Goal: Use online tool/utility: Utilize a website feature to perform a specific function

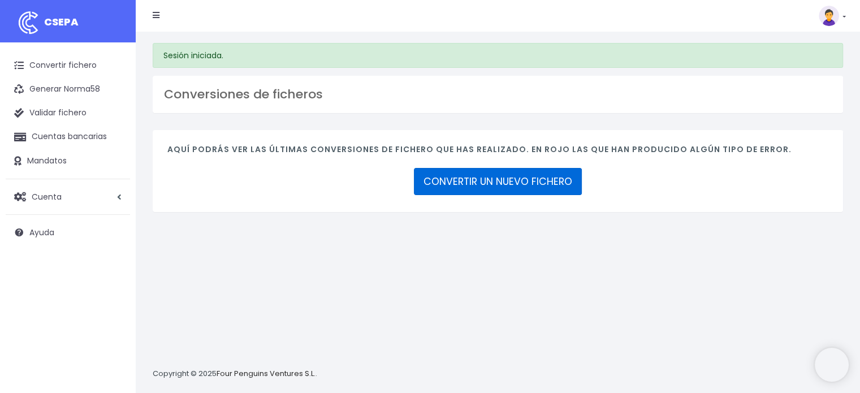
click at [554, 182] on link "CONVERTIR UN NUEVO FICHERO" at bounding box center [498, 181] width 168 height 27
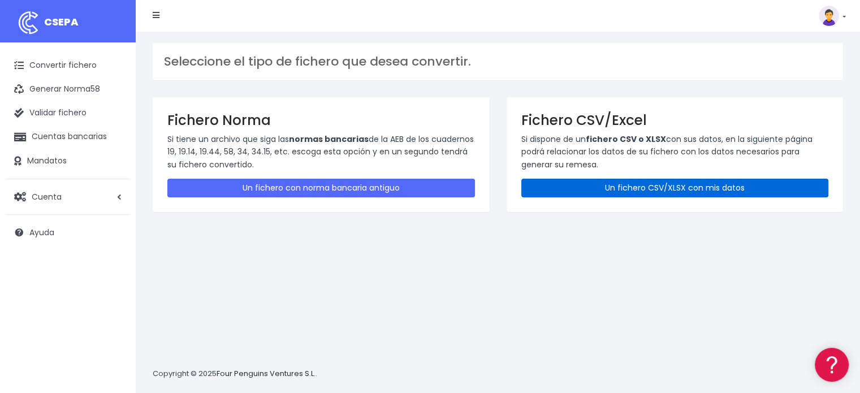
click at [678, 189] on link "Un fichero CSV/XLSX con mis datos" at bounding box center [675, 188] width 308 height 19
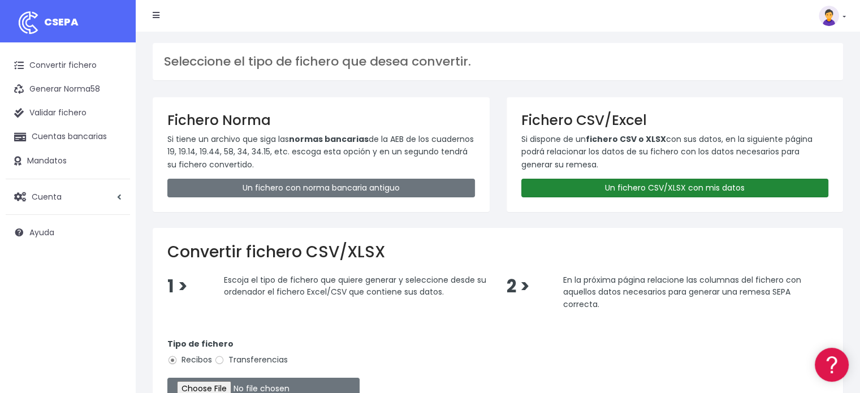
scroll to position [170, 0]
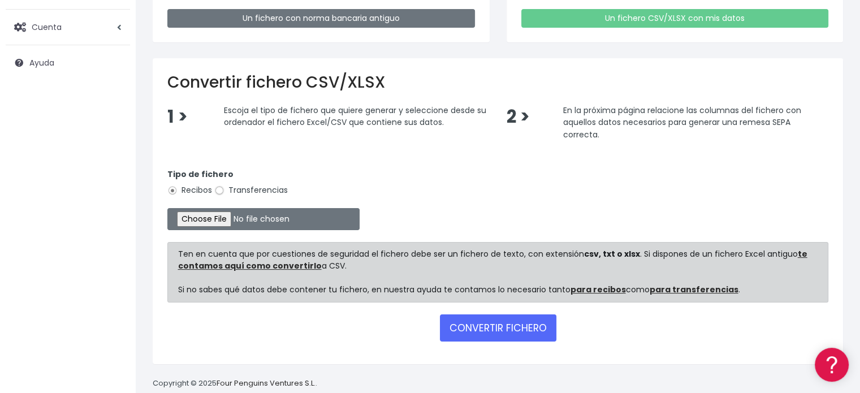
click at [217, 191] on input "Transferencias" at bounding box center [219, 190] width 10 height 10
radio input "true"
click at [222, 217] on input "file" at bounding box center [263, 219] width 192 height 22
type input "C:\fakepath\Transferencia CD SEPA 161025.xlsx"
click at [496, 330] on button "CONVERTIR FICHERO" at bounding box center [498, 327] width 116 height 27
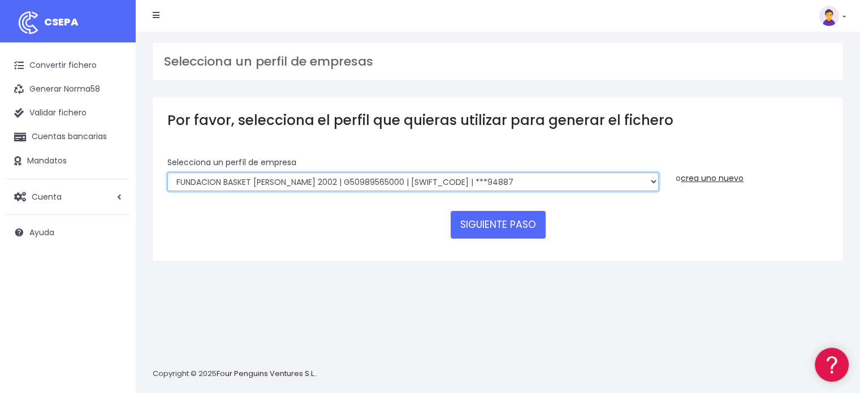
click at [651, 183] on select "FUNDACION BASKET ZARAGOZA 2002 | G50989565000 | CAIXESBBXXX | ***94887 BASKET Z…" at bounding box center [412, 181] width 491 height 19
select select "1983"
click at [167, 172] on select "FUNDACION BASKET ZARAGOZA 2002 | G50989565000 | CAIXESBBXXX | ***94887 BASKET Z…" at bounding box center [412, 181] width 491 height 19
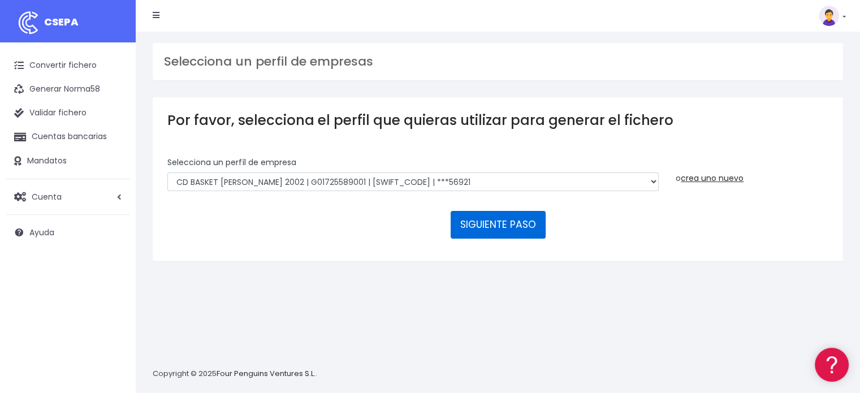
click at [486, 222] on button "SIGUIENTE PASO" at bounding box center [498, 224] width 95 height 27
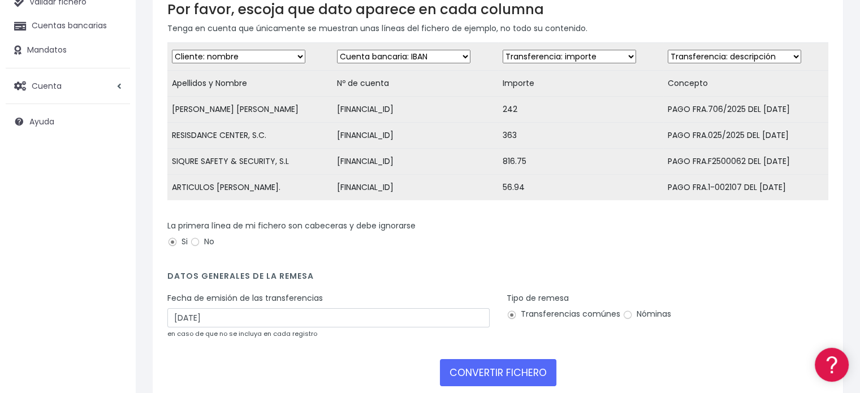
scroll to position [113, 0]
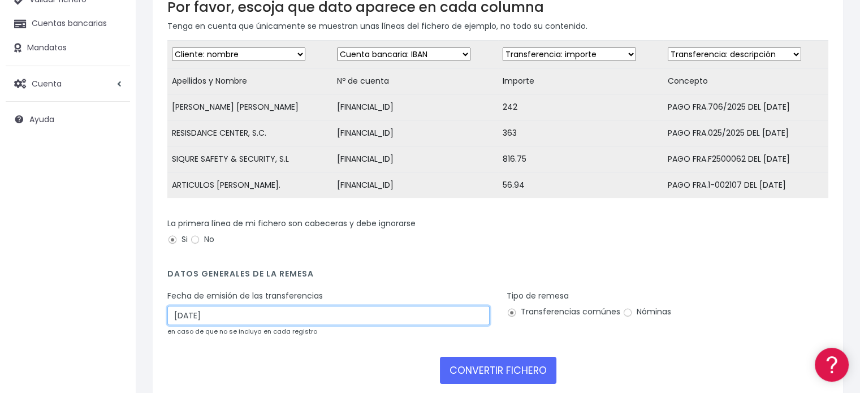
click at [221, 325] on input "[DATE]" at bounding box center [328, 315] width 322 height 19
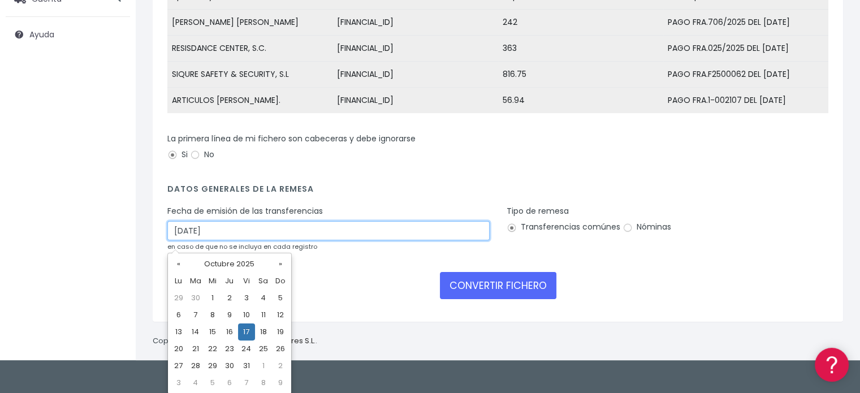
scroll to position [199, 0]
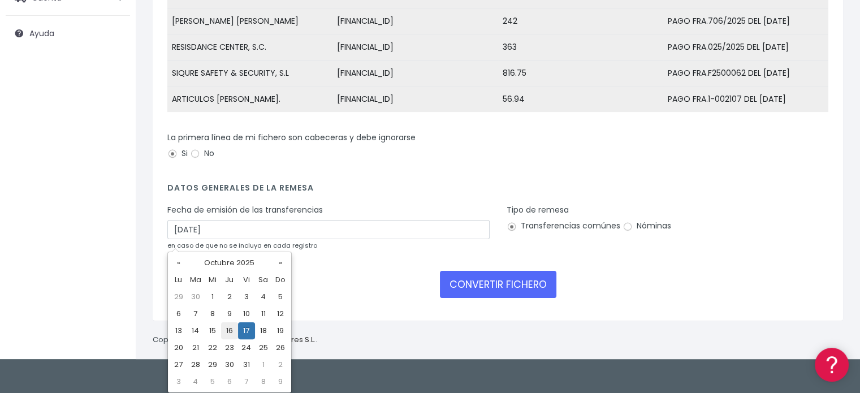
click at [230, 330] on td "16" at bounding box center [229, 330] width 17 height 17
type input "16/10/2025"
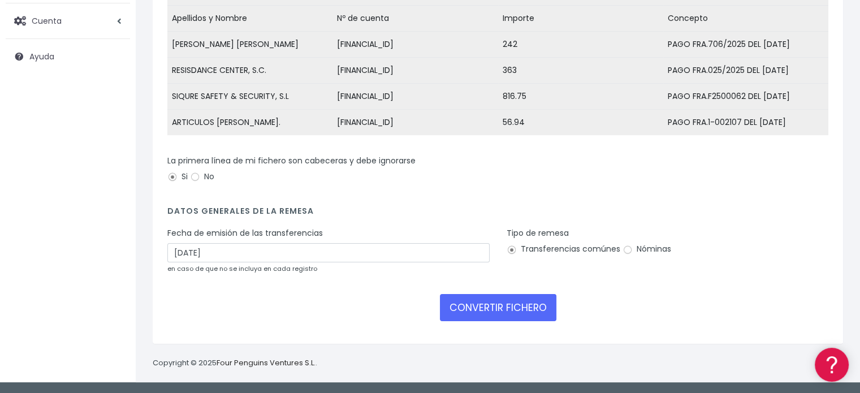
scroll to position [182, 0]
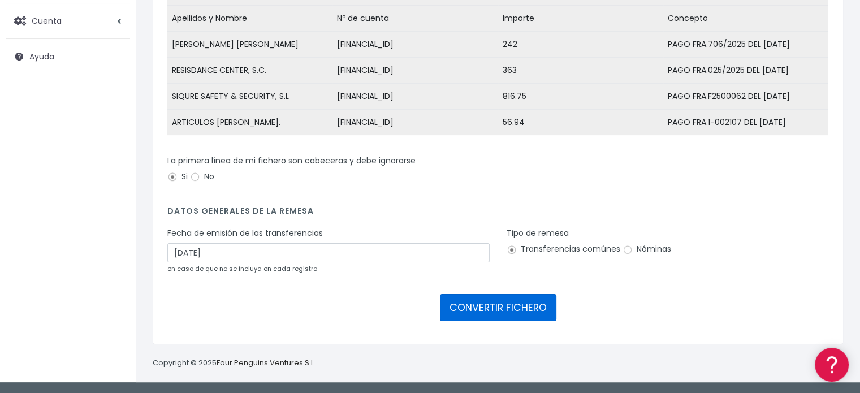
click at [509, 304] on button "CONVERTIR FICHERO" at bounding box center [498, 307] width 116 height 27
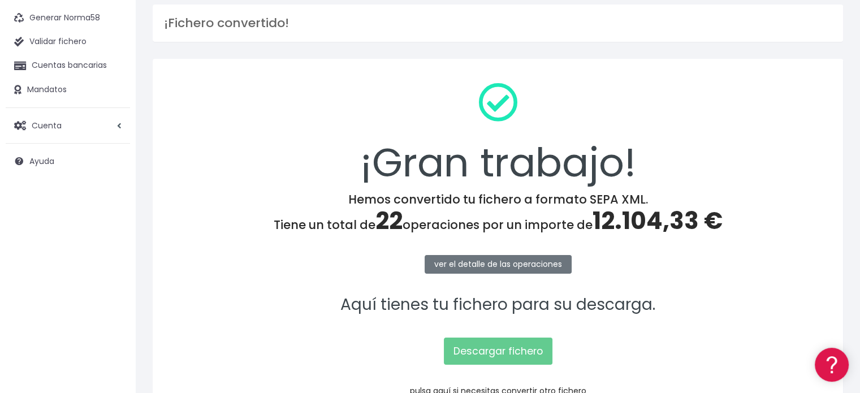
scroll to position [146, 0]
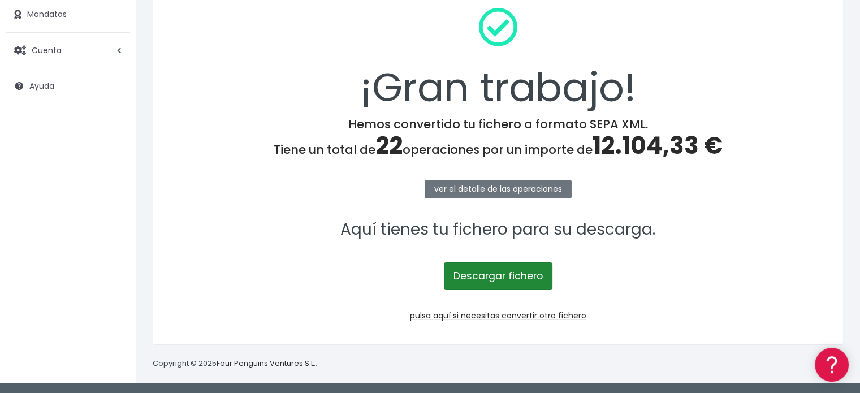
click at [507, 276] on link "Descargar fichero" at bounding box center [498, 275] width 109 height 27
